Goal: Transaction & Acquisition: Subscribe to service/newsletter

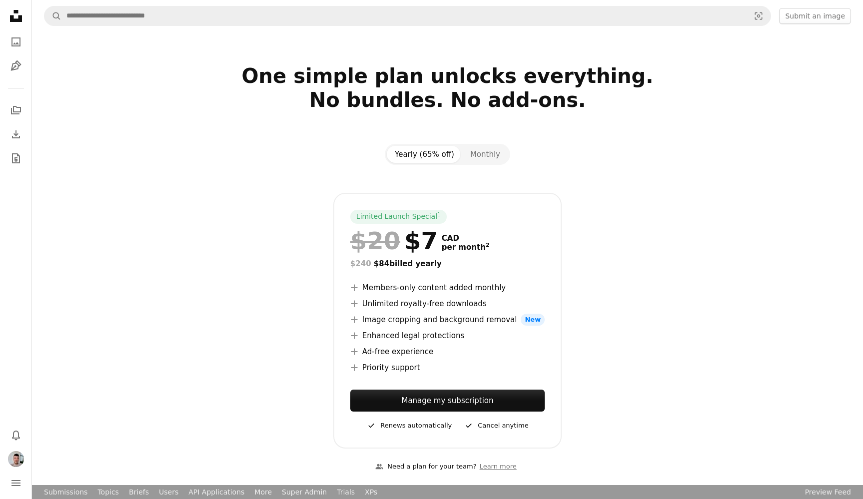
click at [477, 145] on div "Yearly (65% off) Monthly" at bounding box center [447, 154] width 125 height 21
click at [480, 151] on button "Monthly" at bounding box center [485, 154] width 46 height 17
click at [429, 153] on button "Yearly (65% off)" at bounding box center [424, 154] width 75 height 17
click at [479, 152] on button "Monthly" at bounding box center [485, 154] width 46 height 17
click at [437, 153] on button "Yearly (65% off)" at bounding box center [424, 154] width 75 height 17
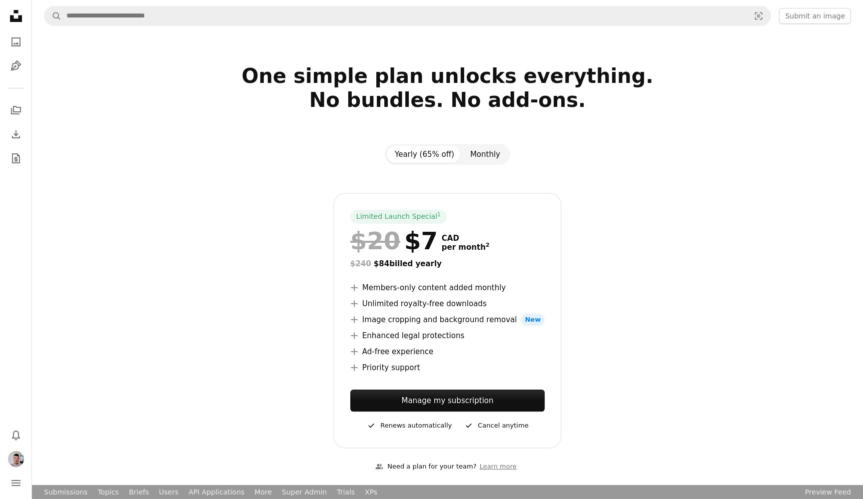
click at [474, 152] on button "Monthly" at bounding box center [485, 154] width 46 height 17
click at [423, 153] on button "Yearly (65% off)" at bounding box center [424, 154] width 75 height 17
click at [492, 156] on button "Monthly" at bounding box center [485, 154] width 46 height 17
click at [432, 154] on button "Yearly (65% off)" at bounding box center [424, 154] width 75 height 17
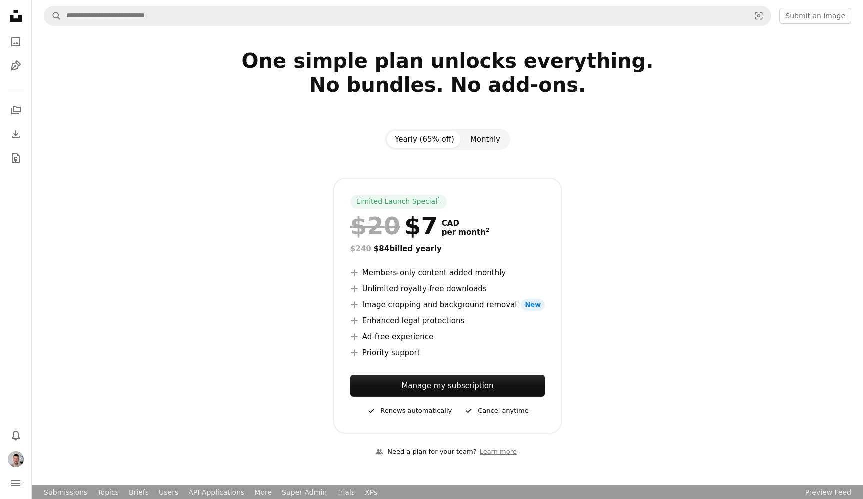
click at [481, 139] on button "Monthly" at bounding box center [485, 139] width 46 height 17
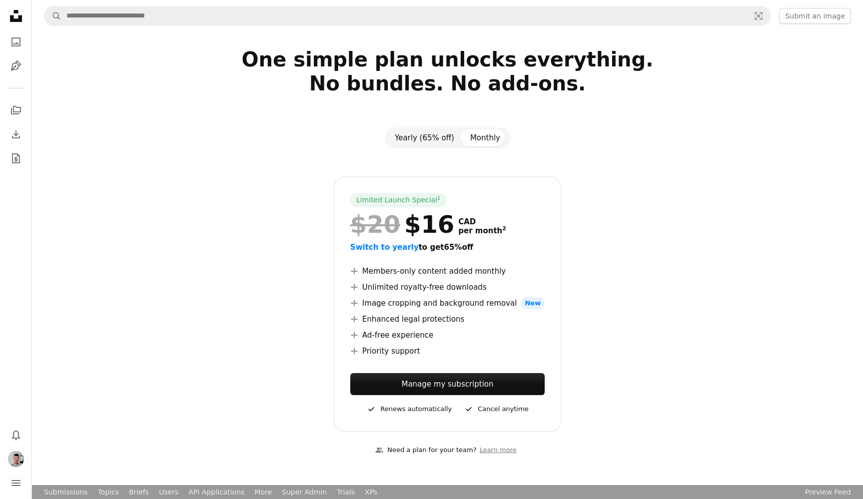
drag, startPoint x: 441, startPoint y: 135, endPoint x: 459, endPoint y: 134, distance: 18.0
click at [441, 135] on button "Yearly (65% off)" at bounding box center [424, 137] width 75 height 17
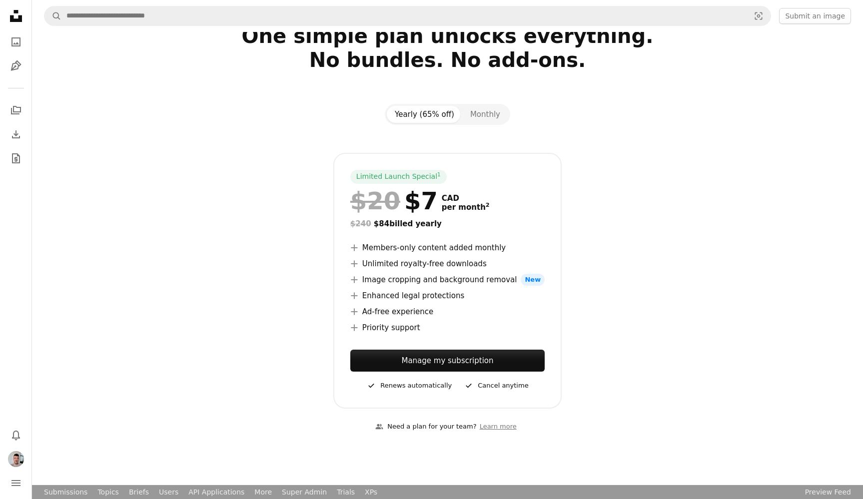
scroll to position [51, 0]
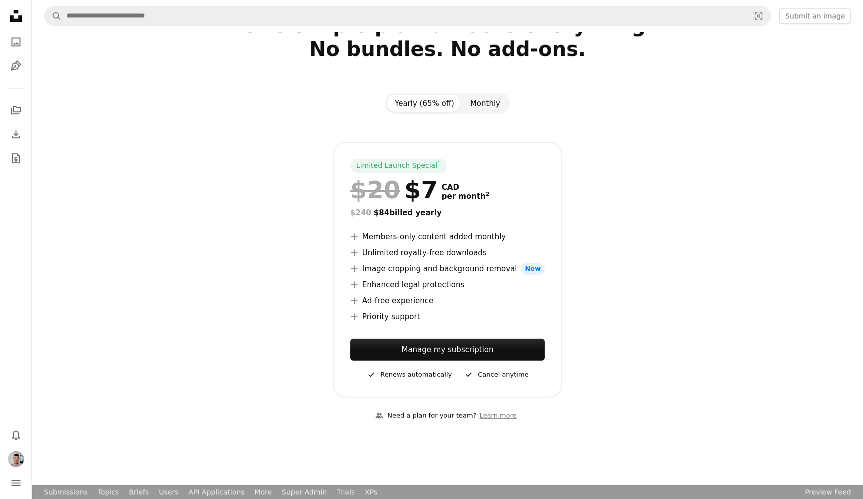
click at [490, 103] on button "Monthly" at bounding box center [485, 103] width 46 height 17
click at [443, 102] on button "Yearly (65% off)" at bounding box center [424, 103] width 75 height 17
click at [477, 98] on button "Monthly" at bounding box center [485, 103] width 46 height 17
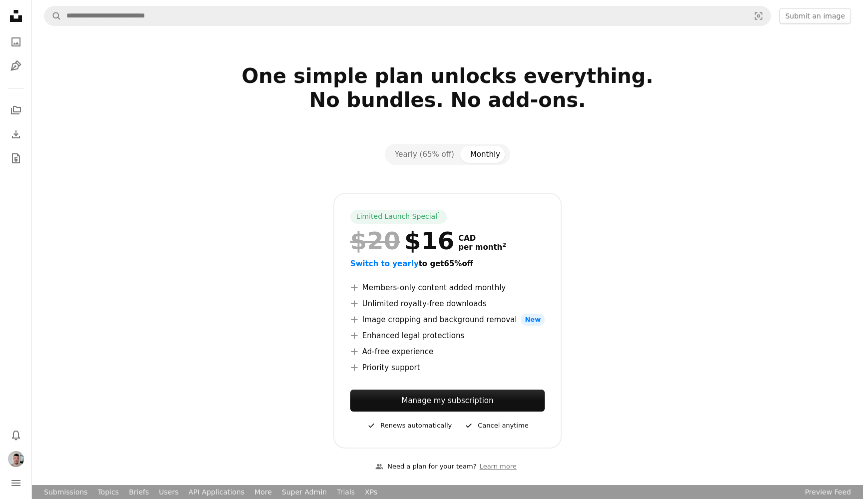
scroll to position [0, 0]
click at [435, 155] on button "Yearly (65% off)" at bounding box center [424, 154] width 75 height 17
click at [476, 156] on button "Monthly" at bounding box center [485, 154] width 46 height 17
click at [434, 153] on button "Yearly (65% off)" at bounding box center [424, 154] width 75 height 17
click at [466, 155] on button "Monthly" at bounding box center [485, 154] width 46 height 17
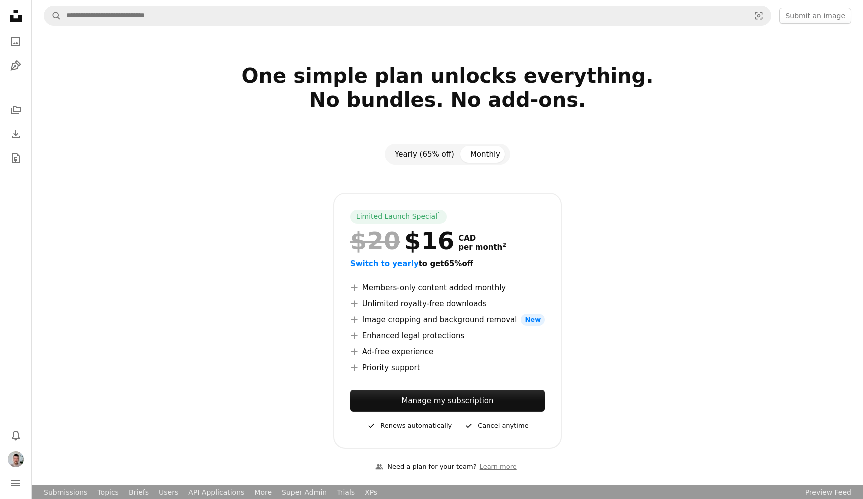
click at [431, 153] on button "Yearly (65% off)" at bounding box center [424, 154] width 75 height 17
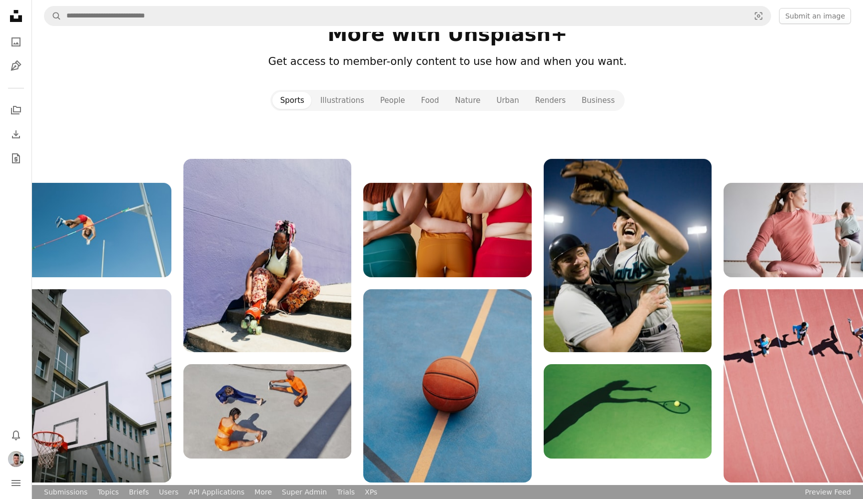
scroll to position [1089, 0]
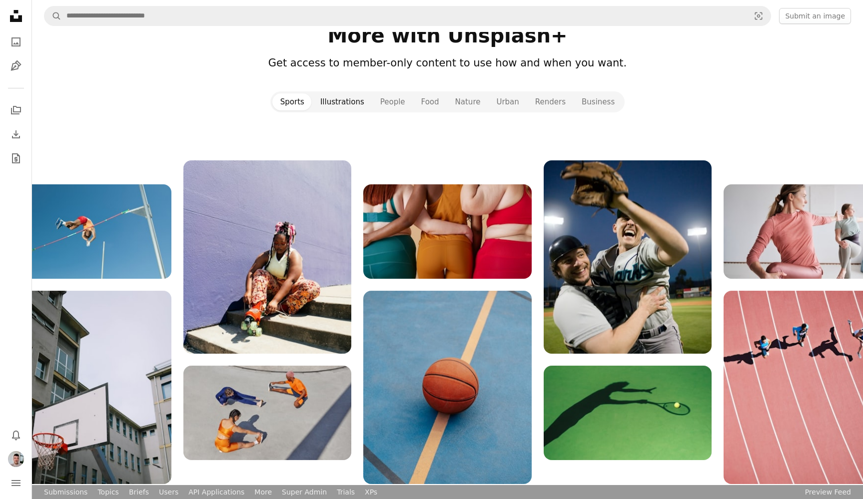
click at [331, 102] on button "Illustrations" at bounding box center [342, 101] width 60 height 17
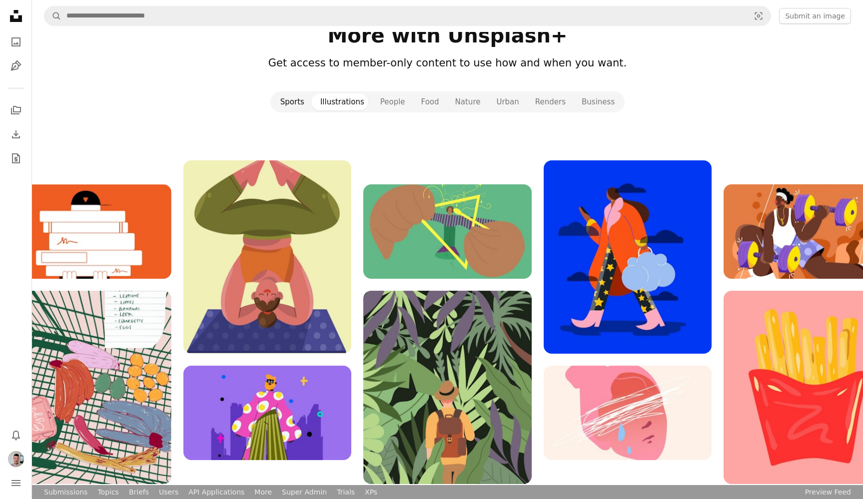
click at [310, 103] on button "Sports" at bounding box center [292, 101] width 40 height 17
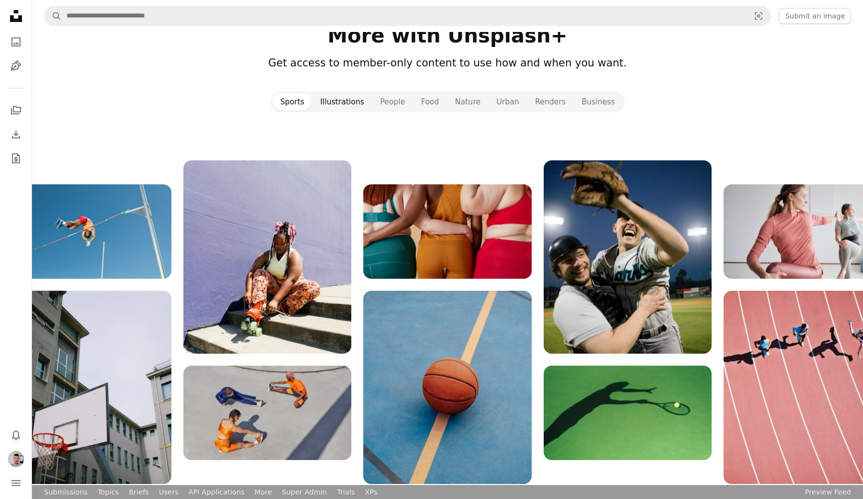
click at [343, 100] on button "Illustrations" at bounding box center [342, 101] width 60 height 17
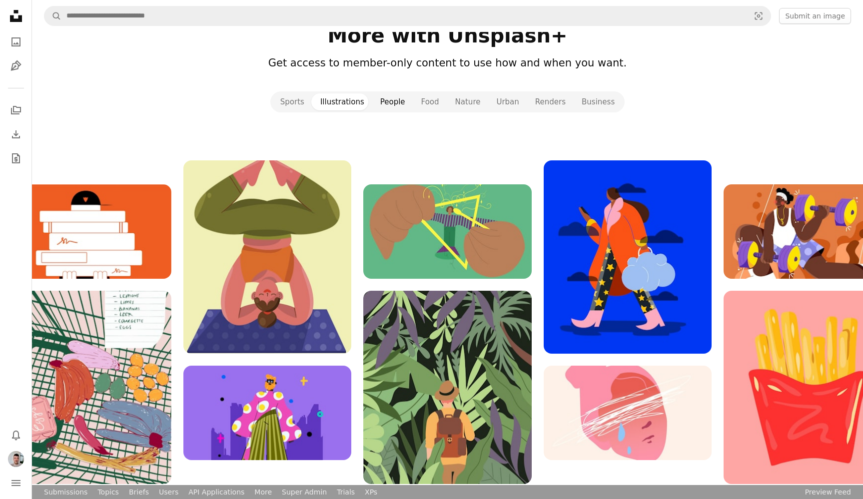
click at [381, 99] on button "People" at bounding box center [392, 101] width 41 height 17
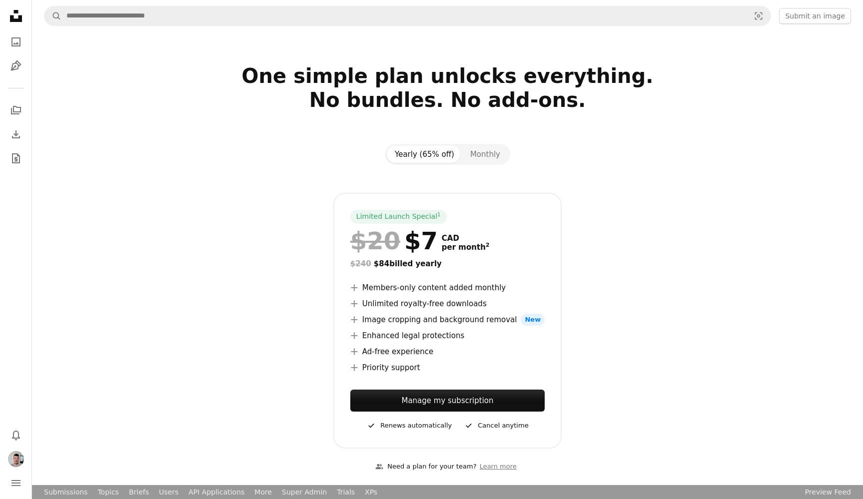
scroll to position [1089, 0]
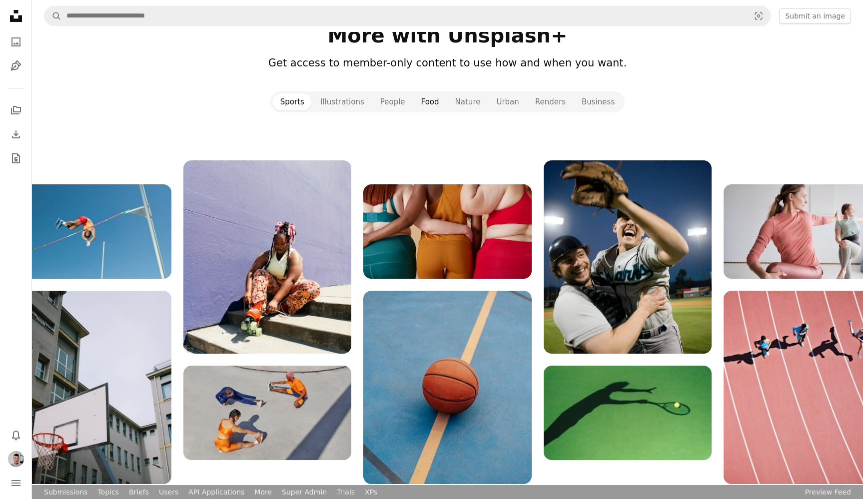
click at [435, 102] on button "Food" at bounding box center [430, 101] width 34 height 17
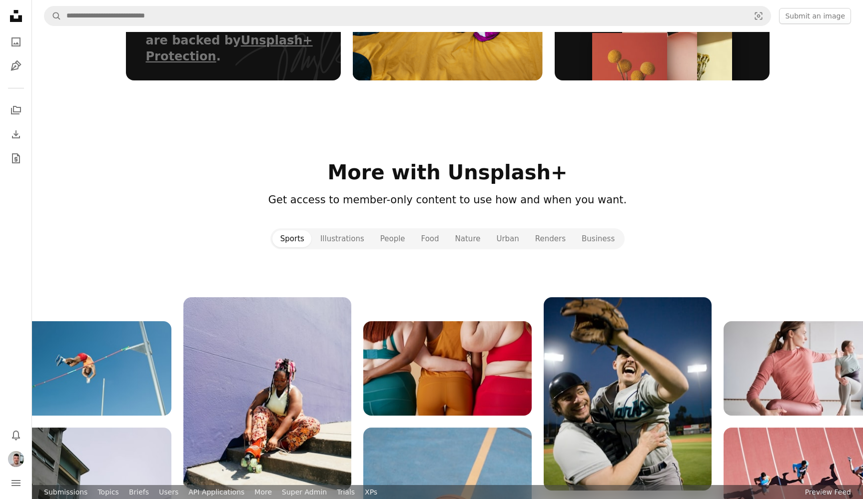
drag, startPoint x: 611, startPoint y: 162, endPoint x: 625, endPoint y: 206, distance: 46.2
click at [611, 162] on h2 "More with Unsplash+" at bounding box center [448, 172] width 644 height 24
click at [393, 241] on button "People" at bounding box center [392, 238] width 41 height 17
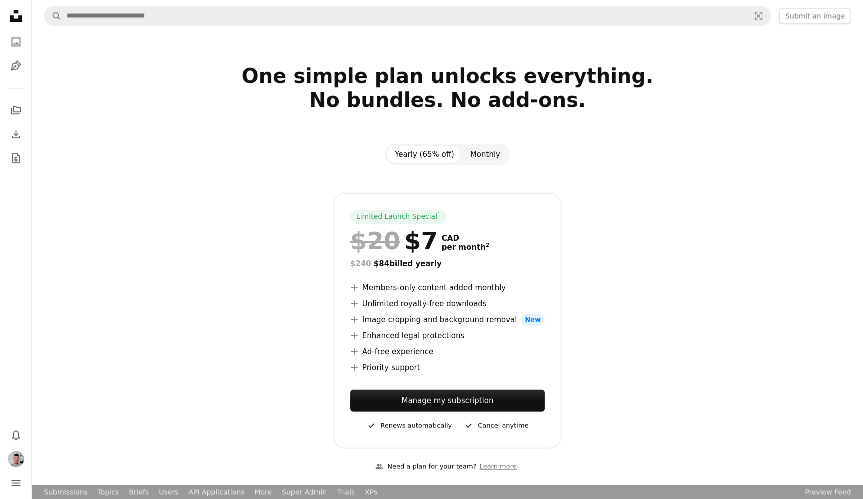
scroll to position [0, 0]
click at [479, 154] on button "Monthly" at bounding box center [485, 154] width 46 height 17
click at [446, 154] on button "Yearly (65% off)" at bounding box center [424, 154] width 75 height 17
click at [482, 154] on button "Monthly" at bounding box center [485, 154] width 46 height 17
click at [435, 155] on button "Yearly (65% off)" at bounding box center [424, 154] width 75 height 17
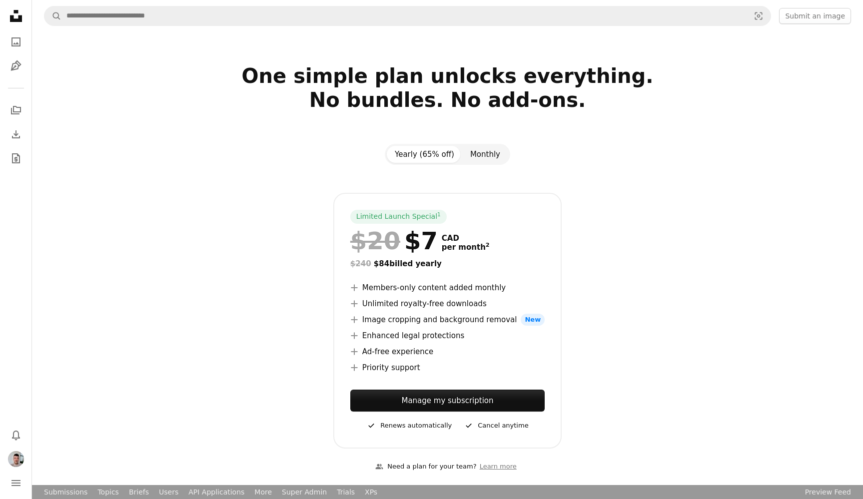
click at [485, 154] on button "Monthly" at bounding box center [485, 154] width 46 height 17
click at [441, 151] on button "Yearly (65% off)" at bounding box center [424, 154] width 75 height 17
click at [477, 151] on button "Monthly" at bounding box center [485, 154] width 46 height 17
click at [434, 156] on button "Yearly (65% off)" at bounding box center [424, 154] width 75 height 17
click at [485, 156] on button "Monthly" at bounding box center [485, 154] width 46 height 17
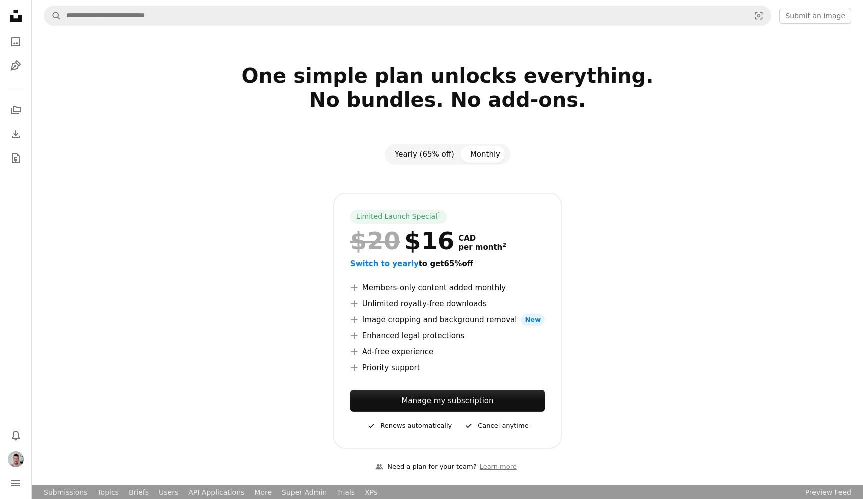
click at [416, 154] on button "Yearly (65% off)" at bounding box center [424, 154] width 75 height 17
click at [479, 156] on button "Monthly" at bounding box center [485, 154] width 46 height 17
click at [421, 155] on button "Yearly (65% off)" at bounding box center [424, 154] width 75 height 17
